Goal: Task Accomplishment & Management: Manage account settings

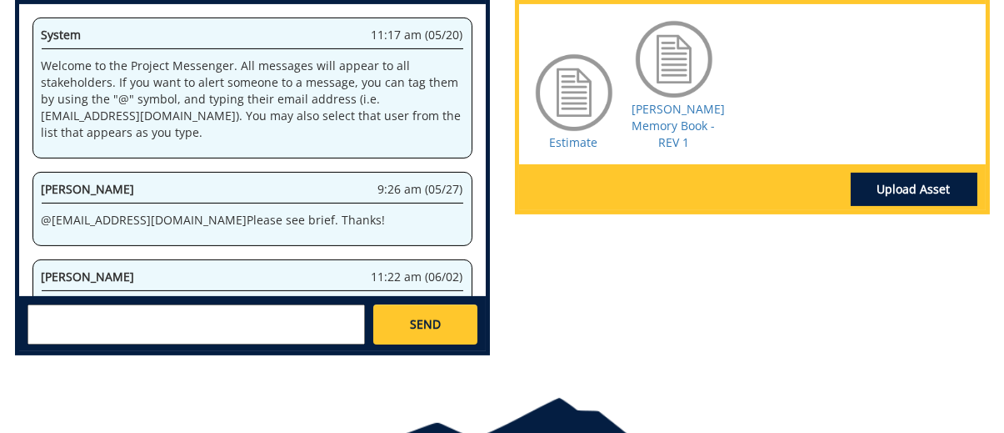
scroll to position [923, 0]
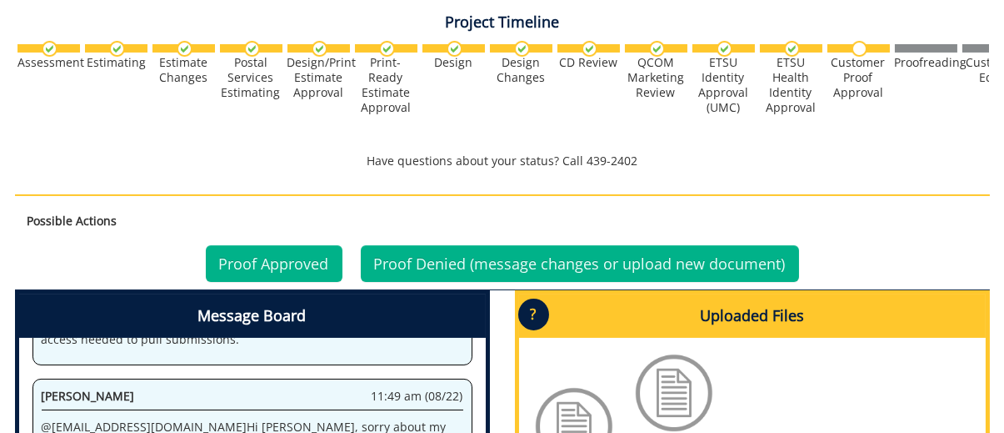
scroll to position [917, 0]
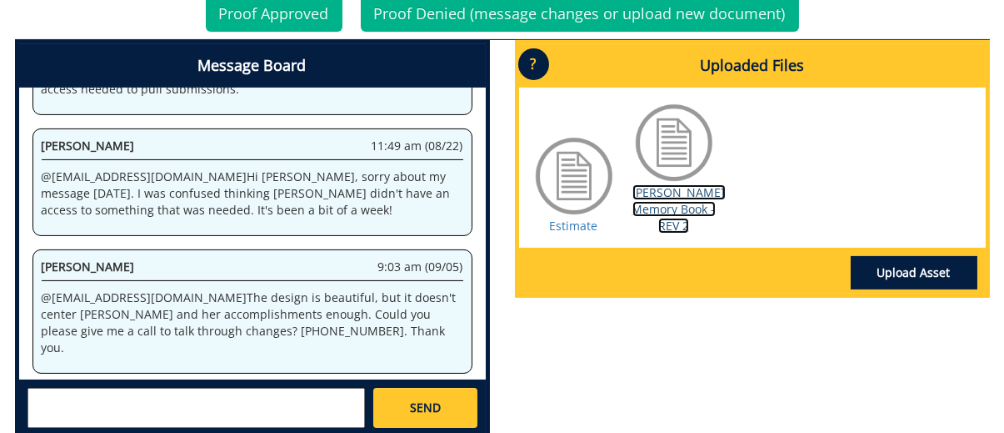
click at [689, 201] on link "Jill Mottern-Stout Memory Book - REV 2" at bounding box center [679, 208] width 93 height 49
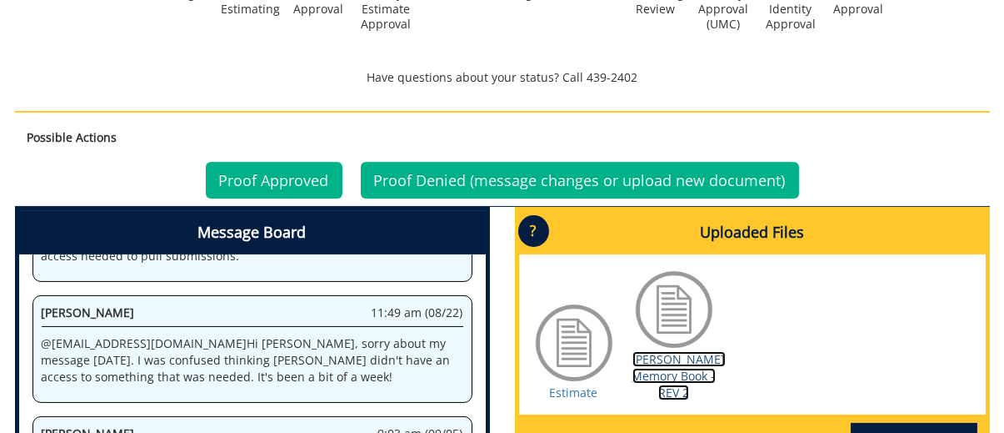
scroll to position [667, 0]
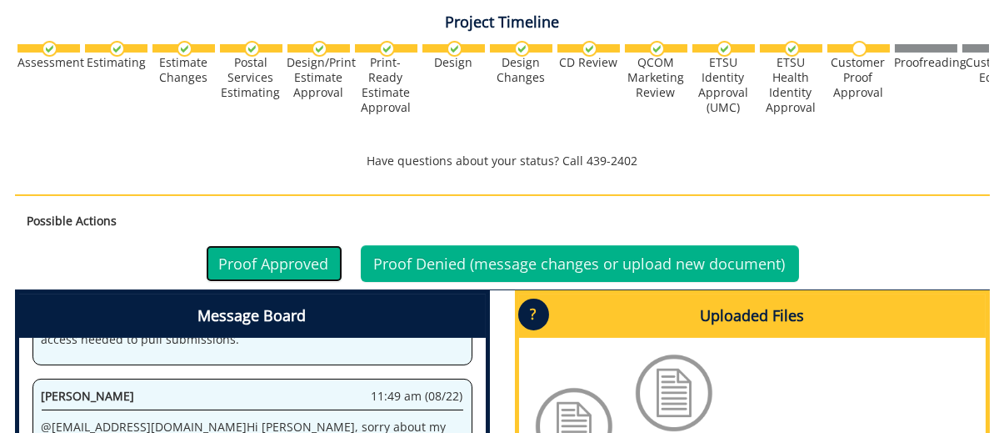
click at [276, 246] on link "Proof Approved" at bounding box center [274, 263] width 137 height 37
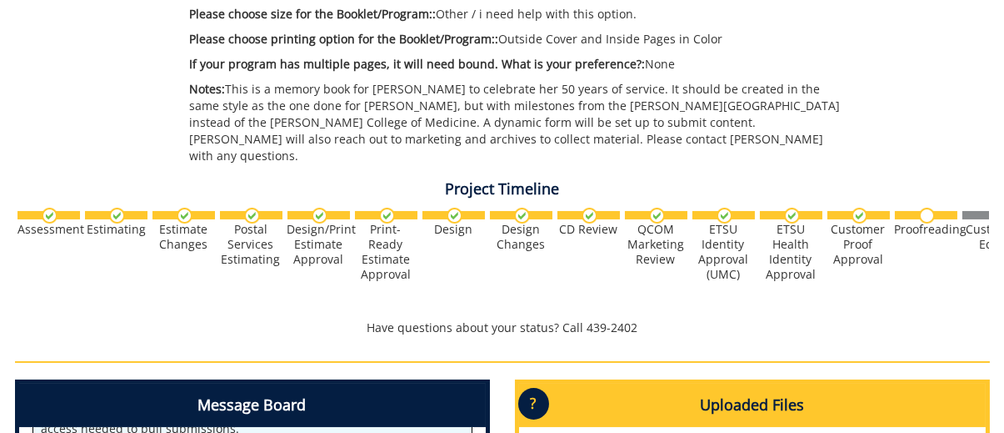
scroll to position [917, 0]
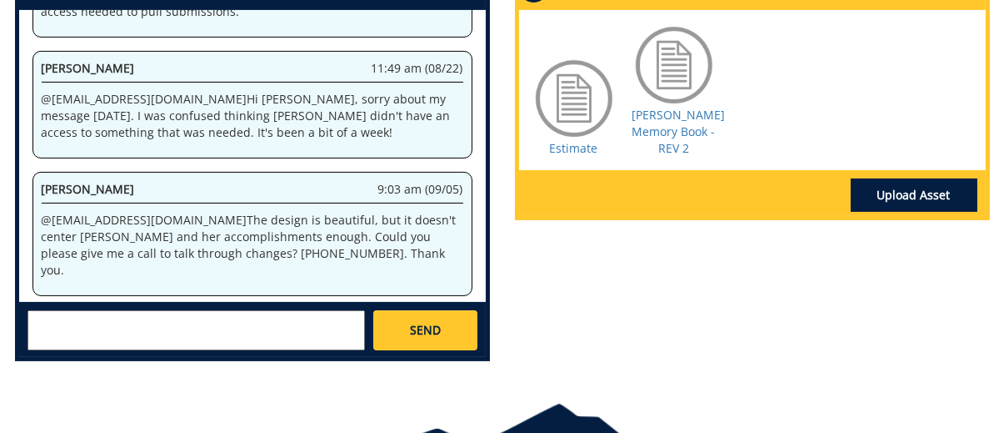
click at [109, 310] on textarea at bounding box center [197, 330] width 338 height 40
drag, startPoint x: 152, startPoint y: 123, endPoint x: 30, endPoint y: 119, distance: 121.8
click at [30, 119] on div "System 11:17 am (05/20) Welcome to the Project Messenger. All messages will app…" at bounding box center [252, 156] width 467 height 292
copy p "@ [EMAIL_ADDRESS][DOMAIN_NAME]"
click at [132, 310] on textarea at bounding box center [197, 330] width 338 height 40
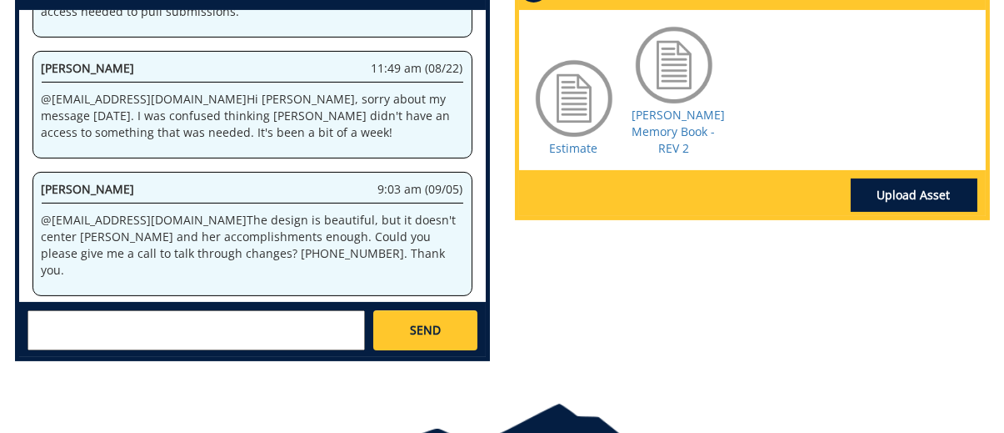
paste textarea "@[EMAIL_ADDRESS][DOMAIN_NAME]"
type textarea "@[EMAIL_ADDRESS][DOMAIN_NAME] Thank you! This is perfect. :)"
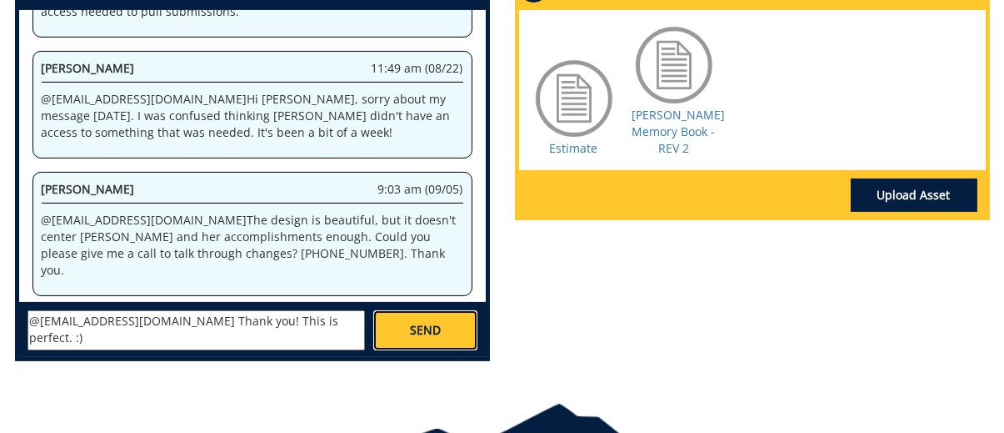
click at [459, 310] on link "SEND" at bounding box center [424, 330] width 103 height 40
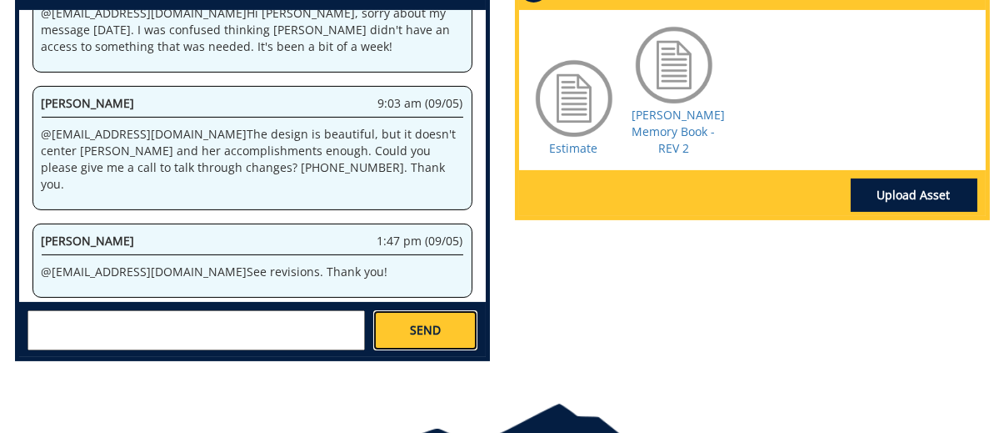
scroll to position [333, 0]
